Goal: Information Seeking & Learning: Learn about a topic

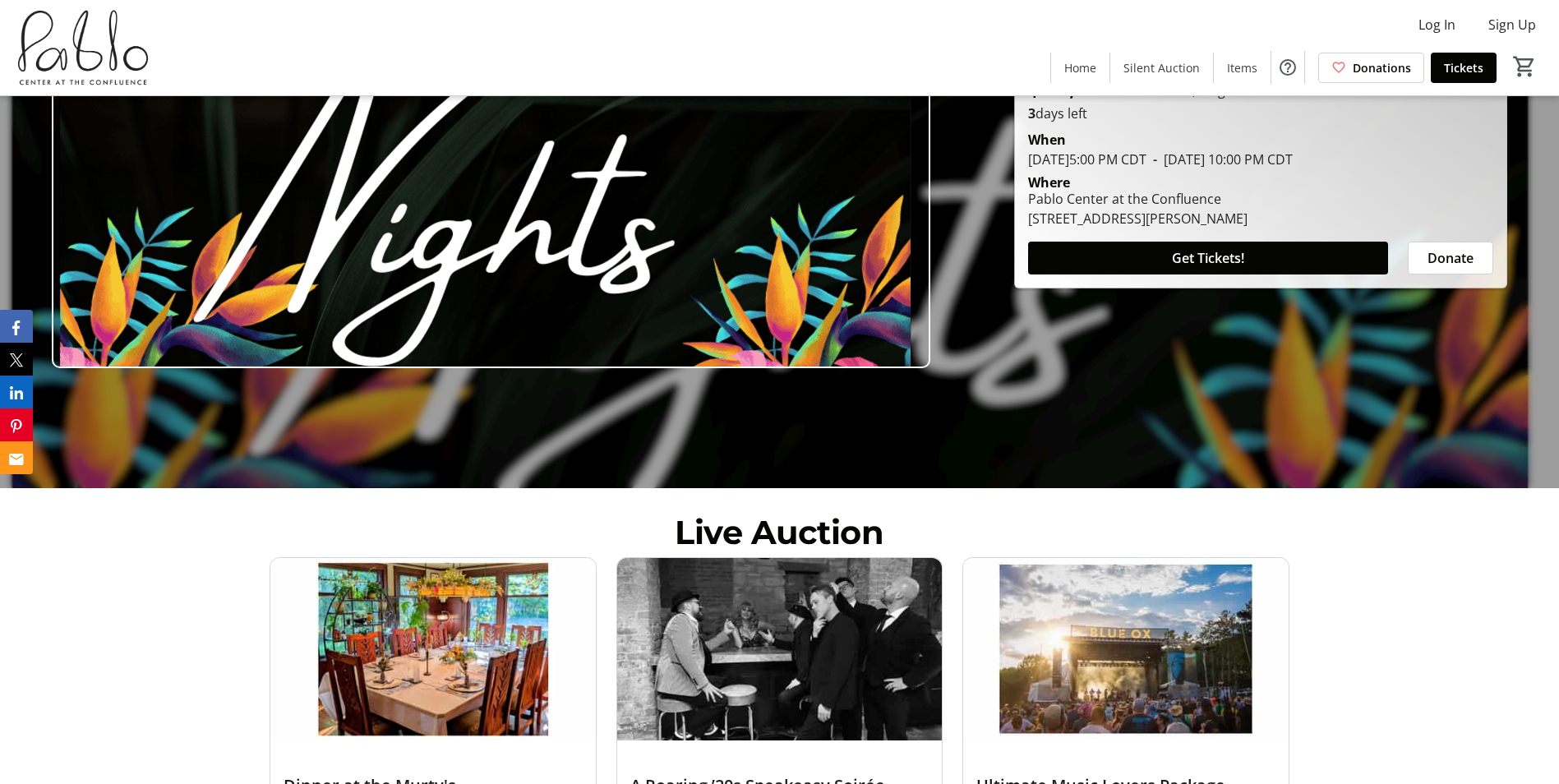
scroll to position [246, 0]
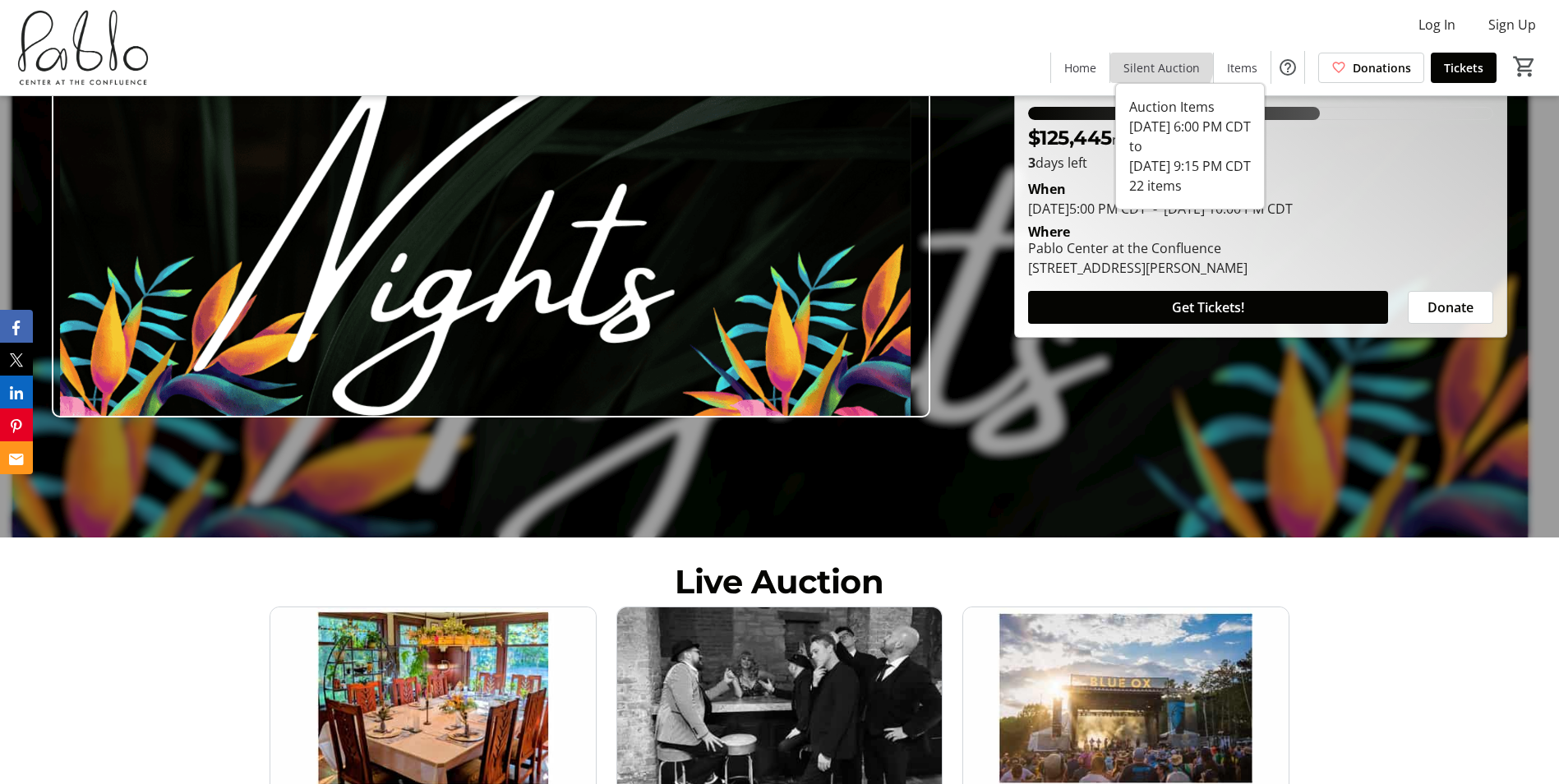
click at [1166, 61] on span "Silent Auction" at bounding box center [1162, 68] width 77 height 18
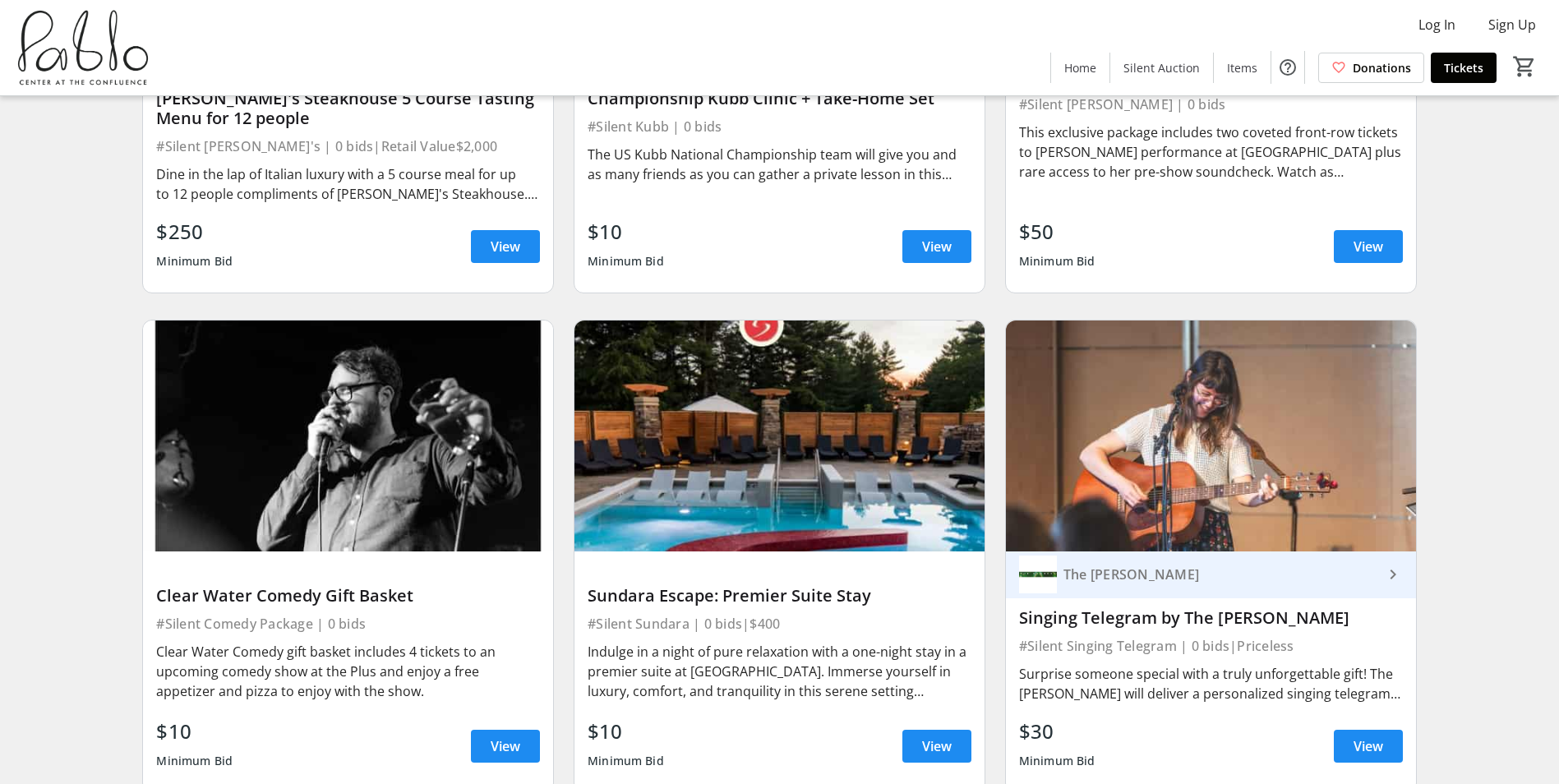
scroll to position [986, 0]
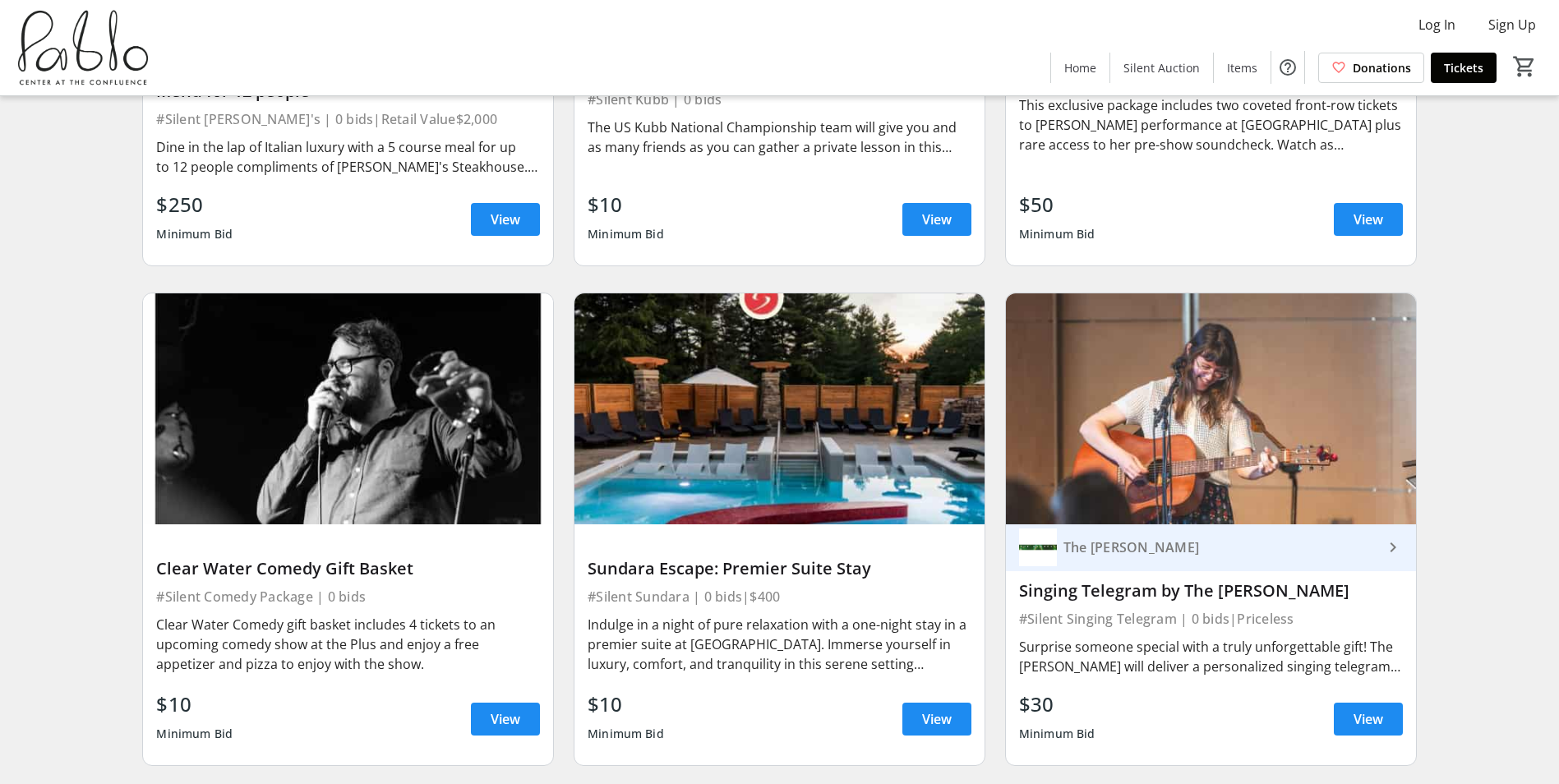
click at [873, 619] on div "Indulge in a night of pure relaxation with a one-night stay in a premier suite …" at bounding box center [780, 644] width 384 height 59
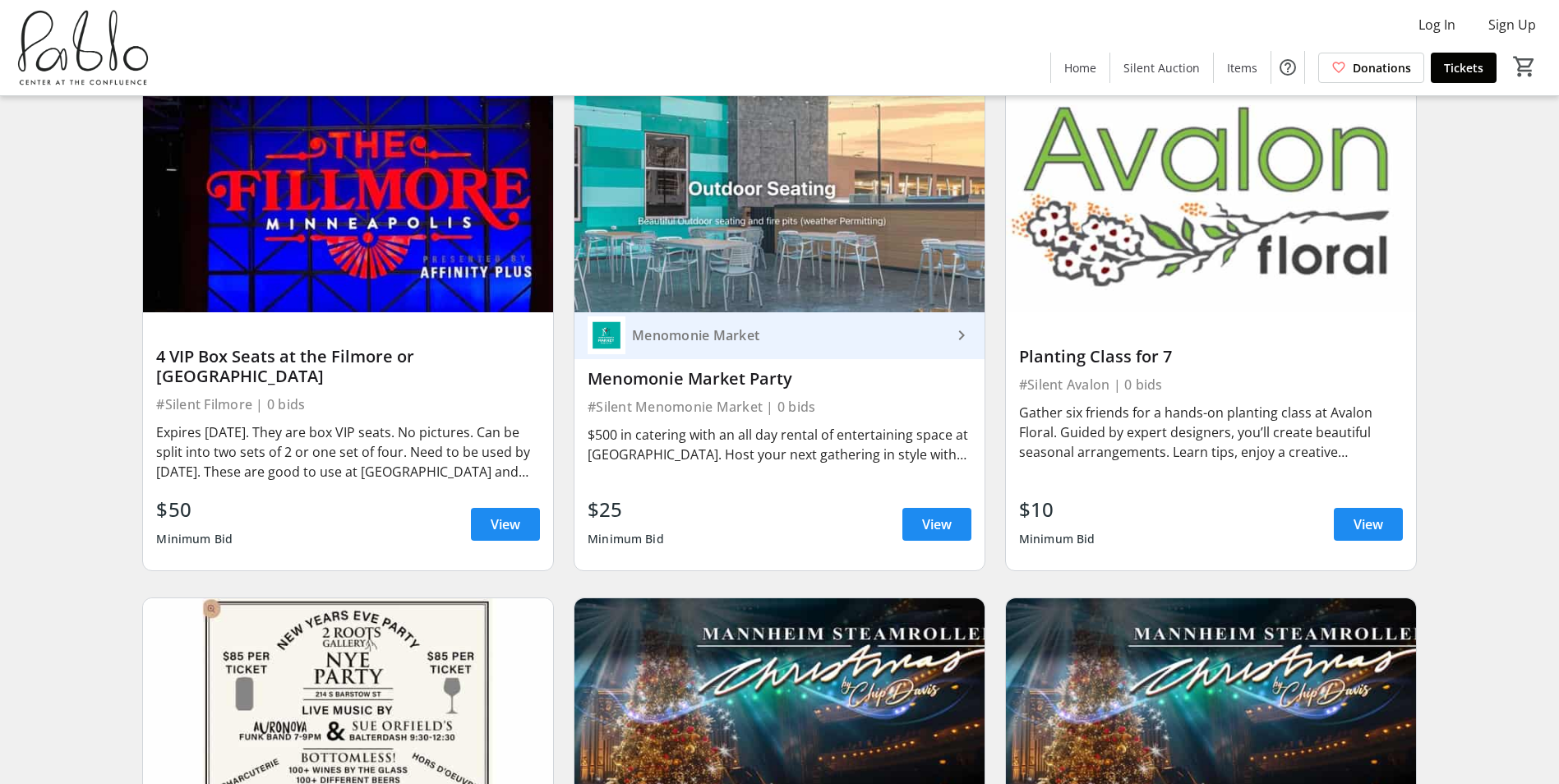
scroll to position [2690, 0]
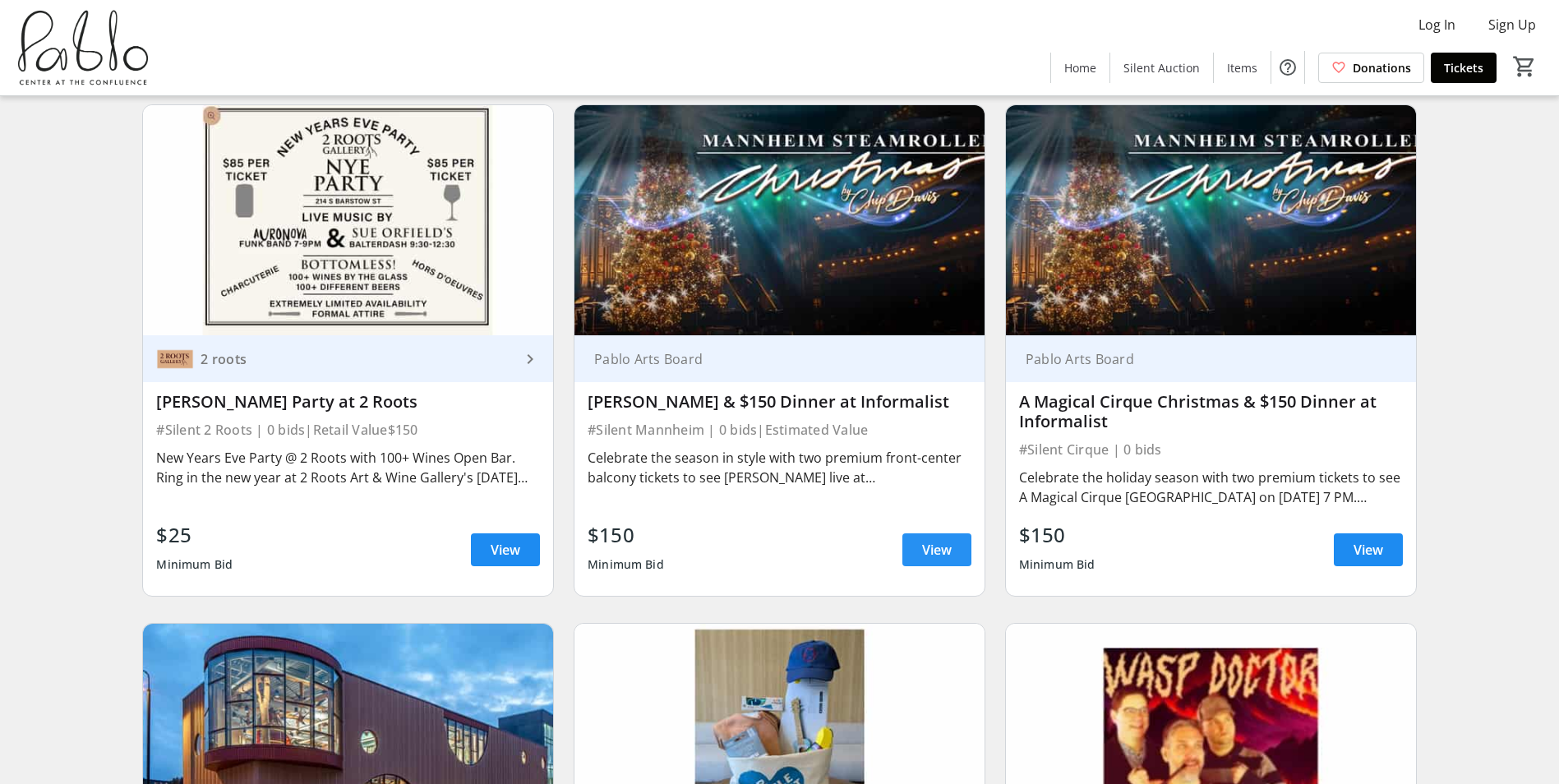
click at [935, 540] on span "View" at bounding box center [936, 550] width 29 height 20
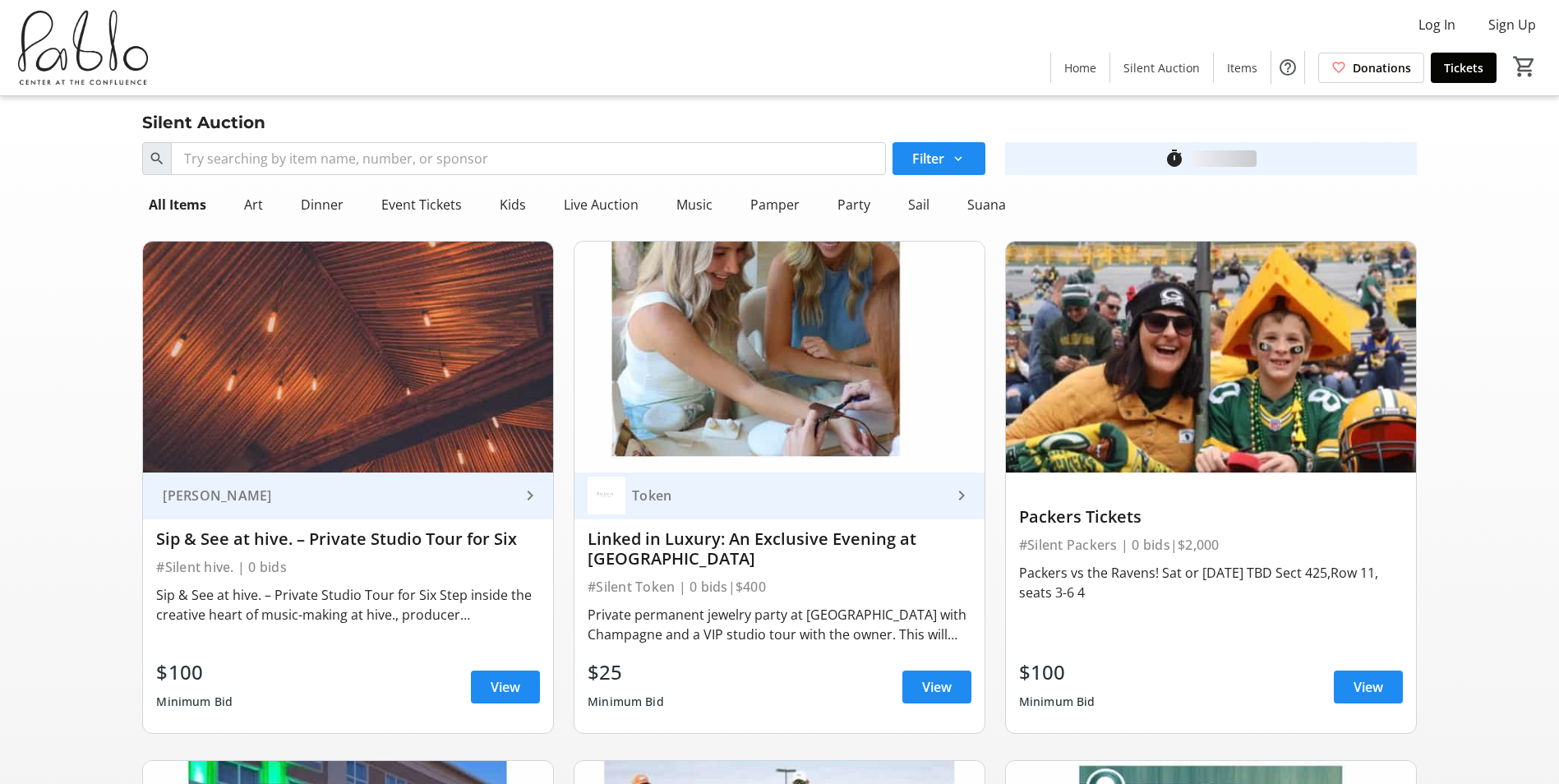
scroll to position [2690, 0]
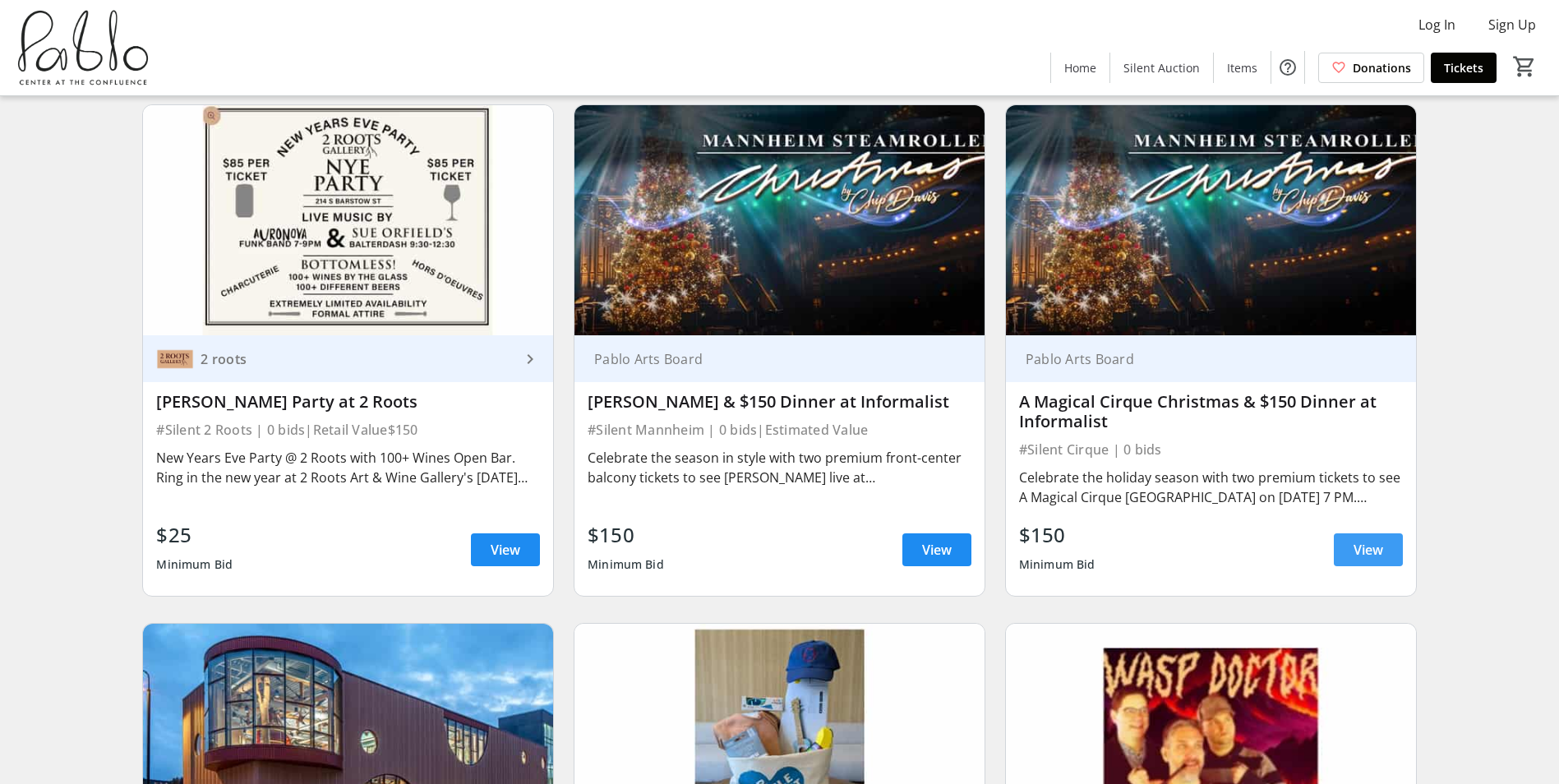
click at [1357, 540] on span "View" at bounding box center [1368, 550] width 29 height 20
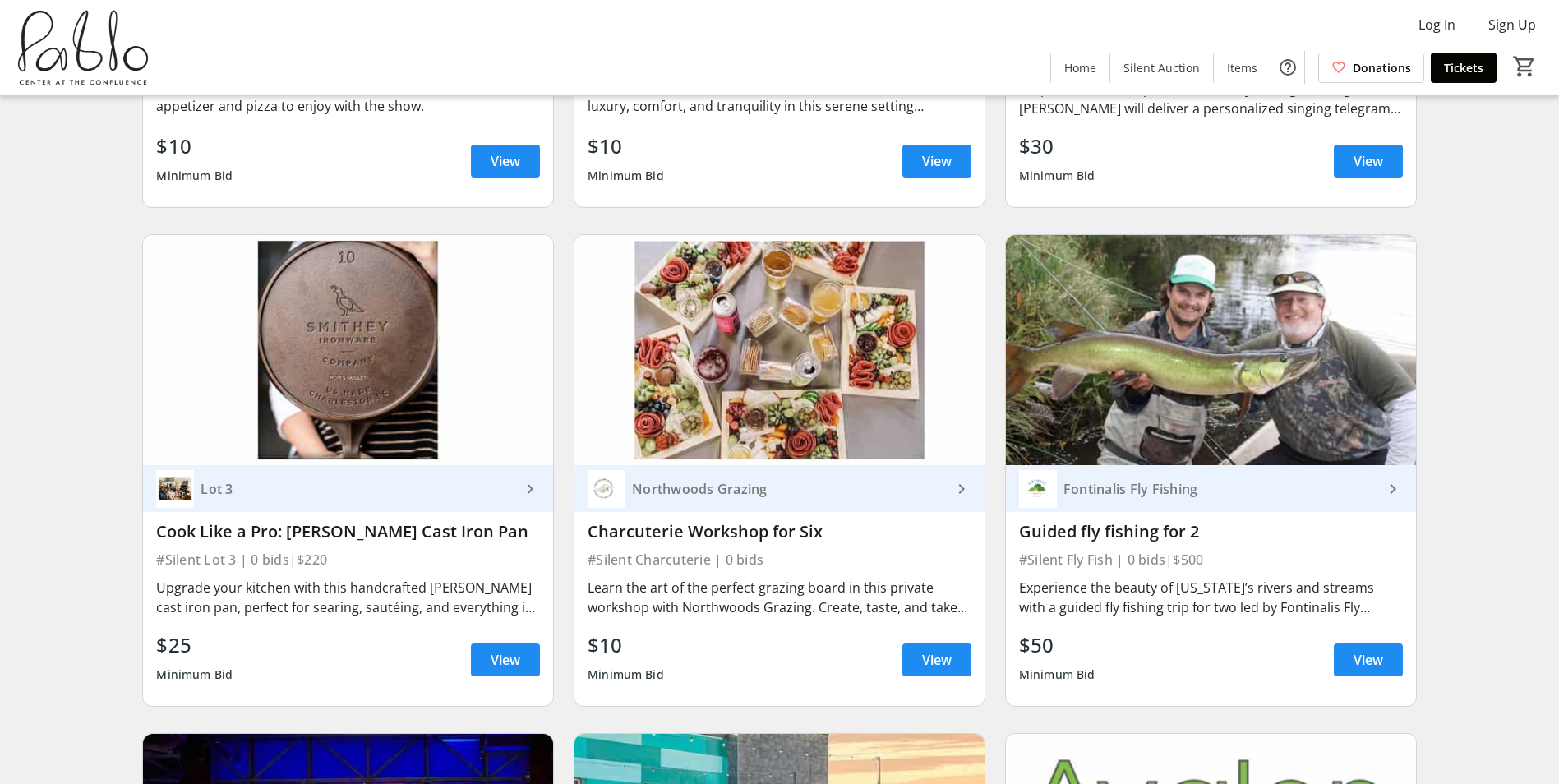
scroll to position [1540, 0]
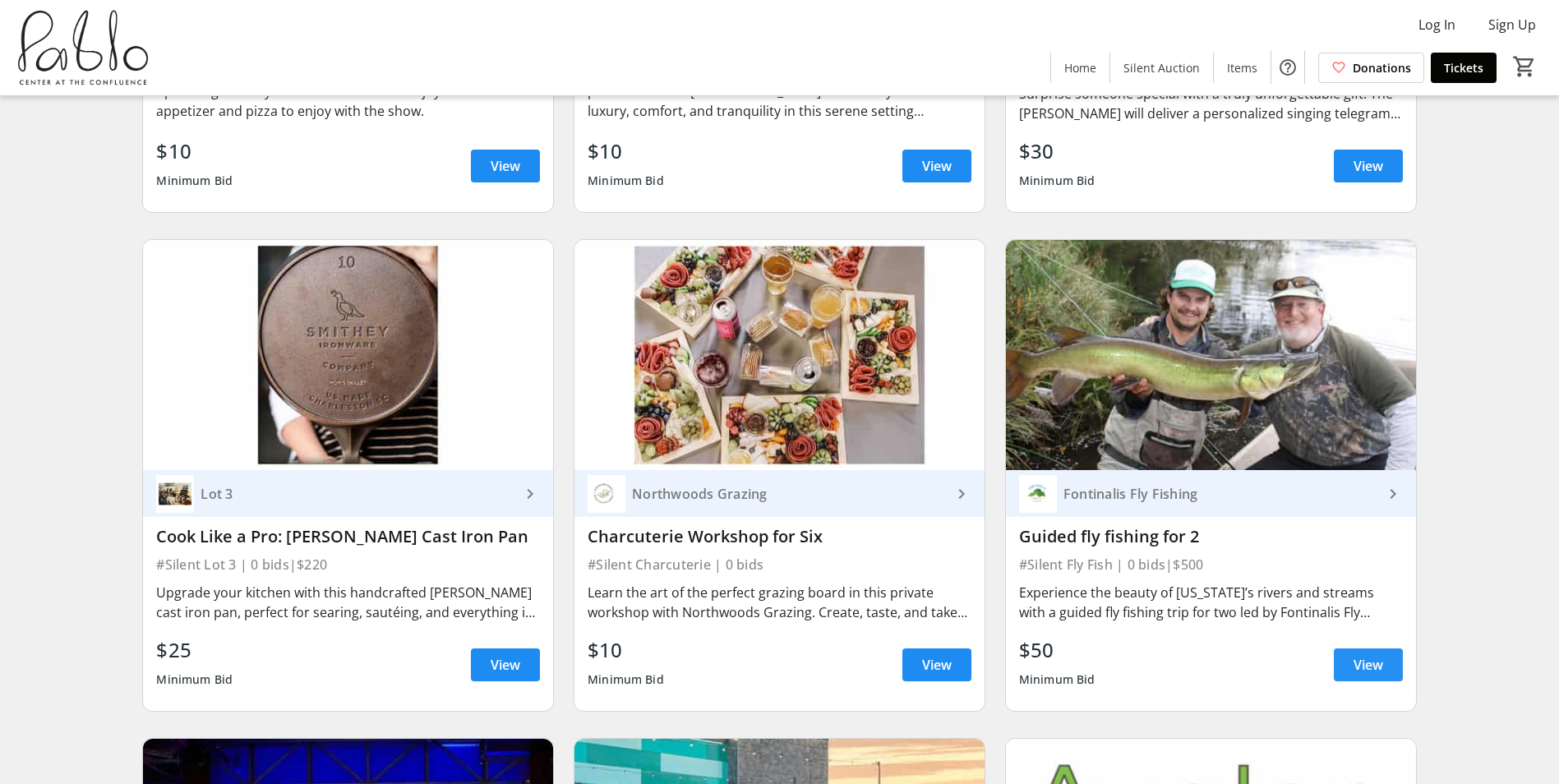
click at [1381, 655] on span "View" at bounding box center [1368, 665] width 29 height 20
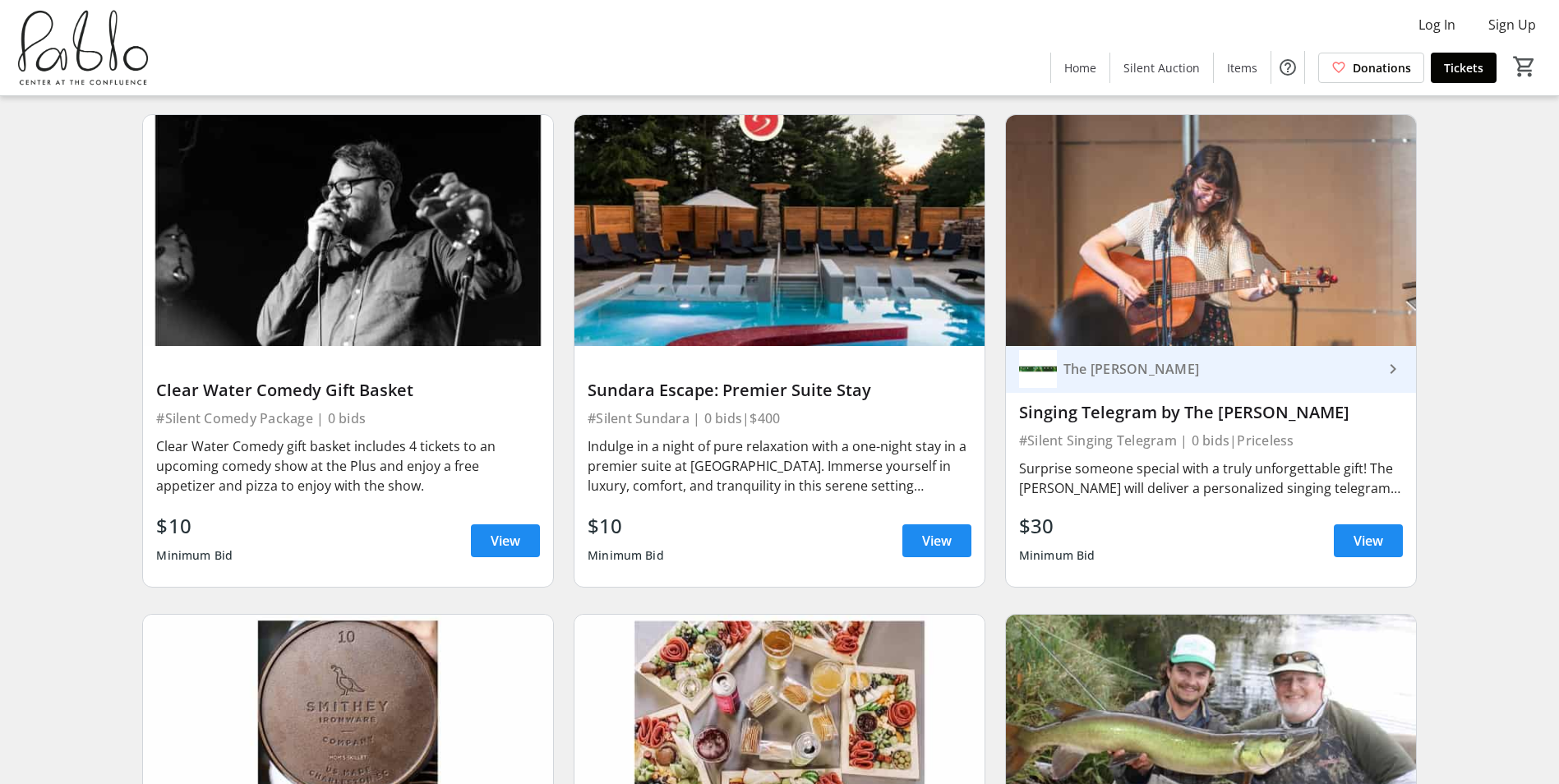
scroll to position [1128, 0]
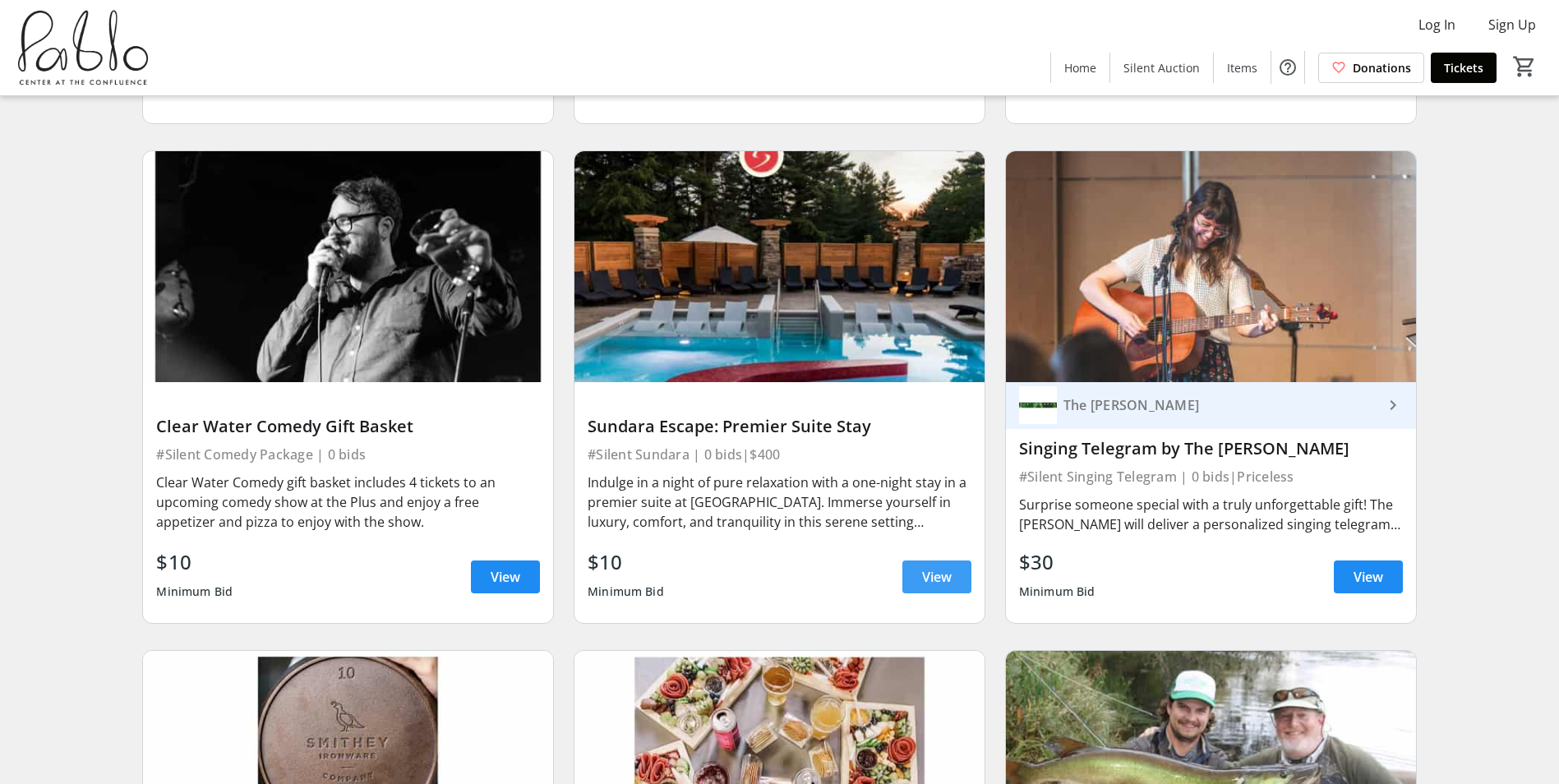
click at [949, 567] on span "View" at bounding box center [936, 577] width 29 height 20
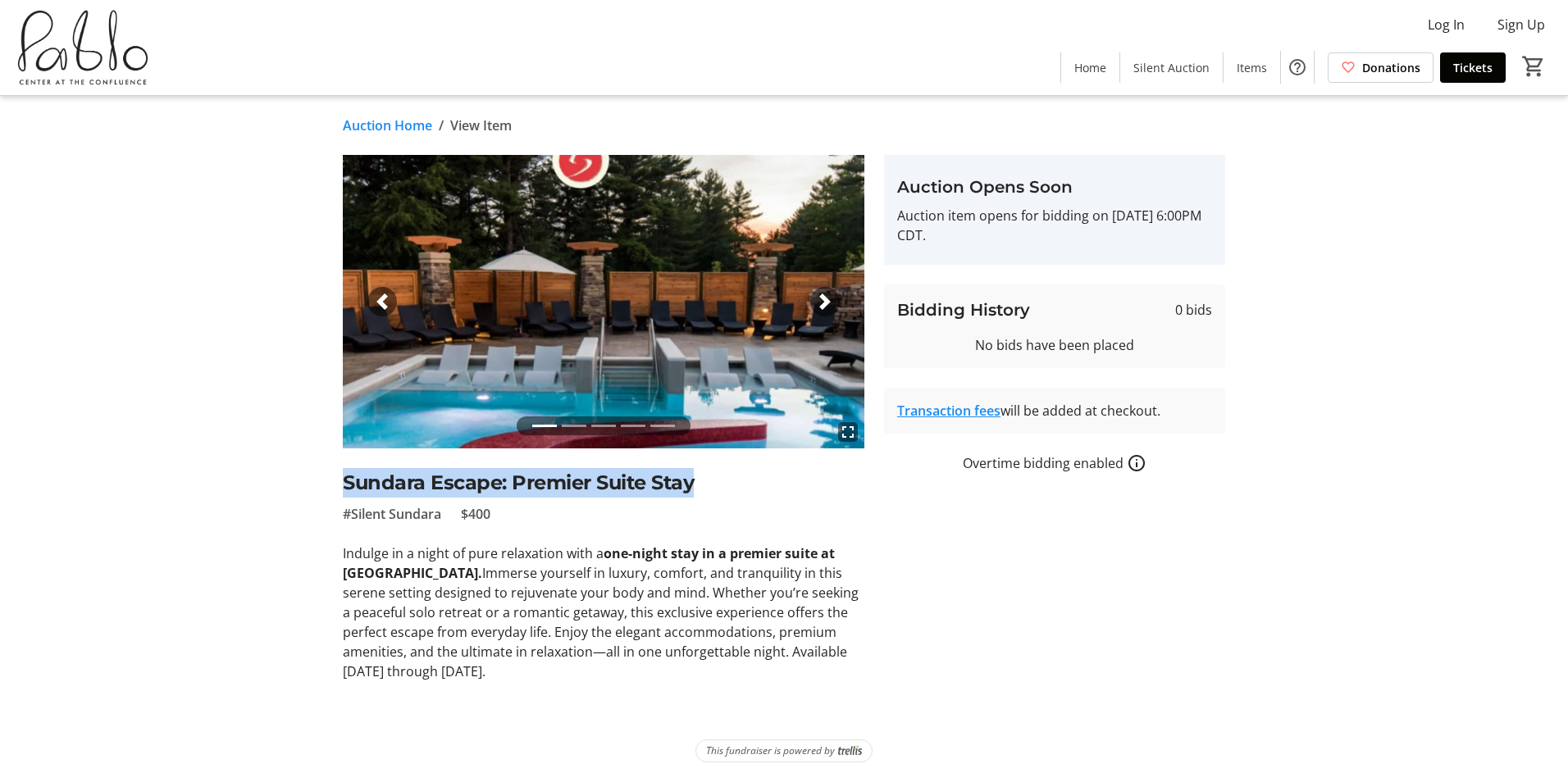
drag, startPoint x: 706, startPoint y: 487, endPoint x: 337, endPoint y: 488, distance: 369.0
click at [337, 488] on tr-auction-item-ui "fullscreen fullscreen fullscreen fullscreen fullscreen Previous Next Sundara Es…" at bounding box center [604, 418] width 542 height 526
copy h2 "Sundara Escape: Premier Suite Stay"
